Goal: Obtain resource: Download file/media

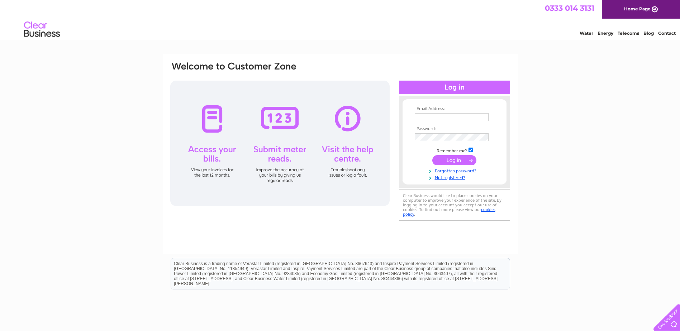
type input "apinvoices@bauerservices.co.uk"
click at [446, 161] on input "submit" at bounding box center [454, 160] width 44 height 10
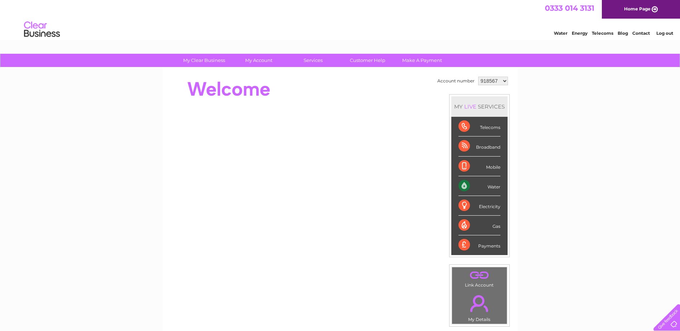
click at [491, 80] on select "918567 918568 918570 918571 1128627" at bounding box center [493, 81] width 30 height 9
select select "918568"
click at [478, 77] on select "918567 918568 918570 918571 1128627" at bounding box center [493, 81] width 30 height 9
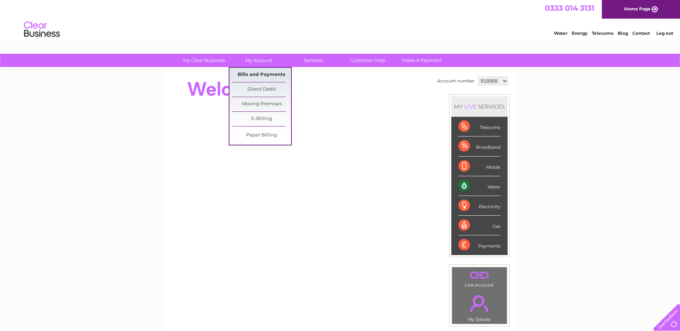
click at [259, 75] on link "Bills and Payments" at bounding box center [261, 75] width 59 height 14
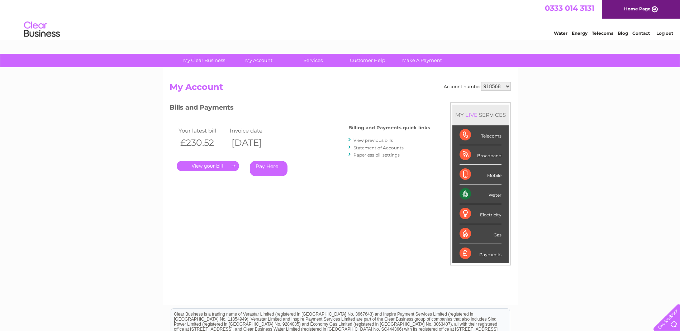
click at [212, 164] on link "." at bounding box center [208, 166] width 62 height 10
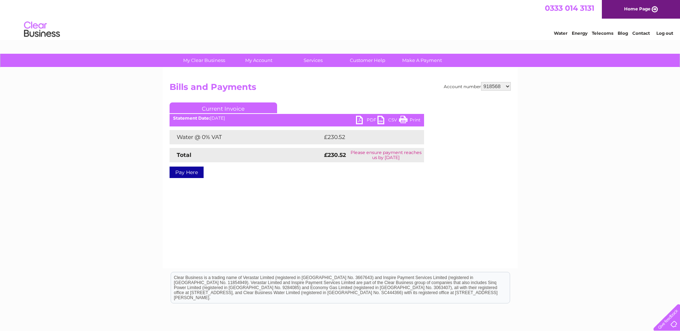
click at [363, 119] on link "PDF" at bounding box center [367, 121] width 22 height 10
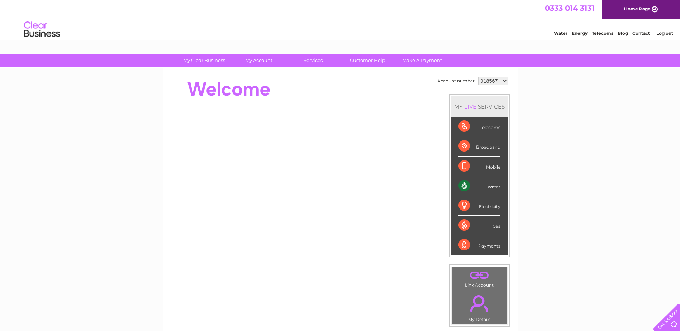
click at [494, 78] on select "918567 918568 918570 918571 1128627" at bounding box center [493, 81] width 30 height 9
select select "918570"
click at [478, 77] on select "918567 918568 918570 918571 1128627" at bounding box center [493, 81] width 30 height 9
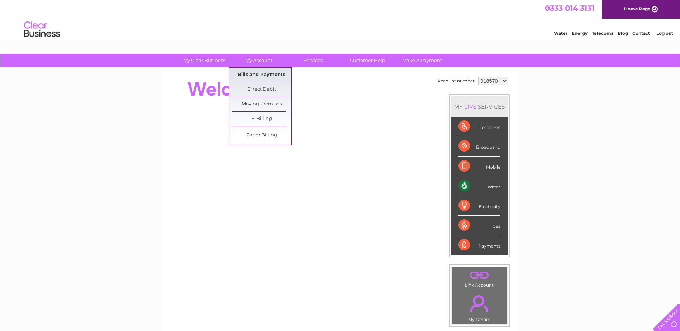
click at [259, 73] on link "Bills and Payments" at bounding box center [261, 75] width 59 height 14
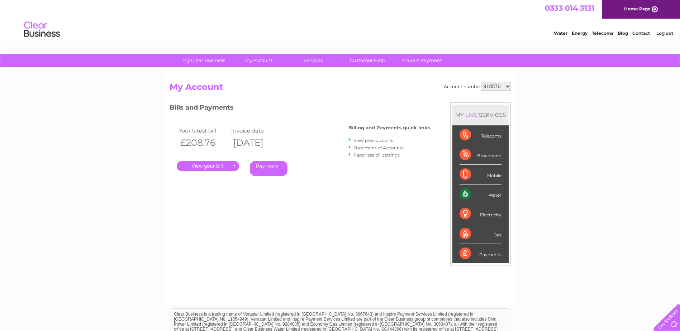
click at [206, 165] on link "." at bounding box center [208, 166] width 62 height 10
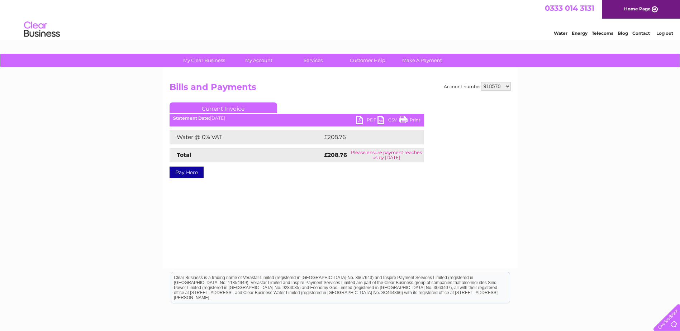
click at [361, 119] on link "PDF" at bounding box center [367, 121] width 22 height 10
